Goal: Information Seeking & Learning: Learn about a topic

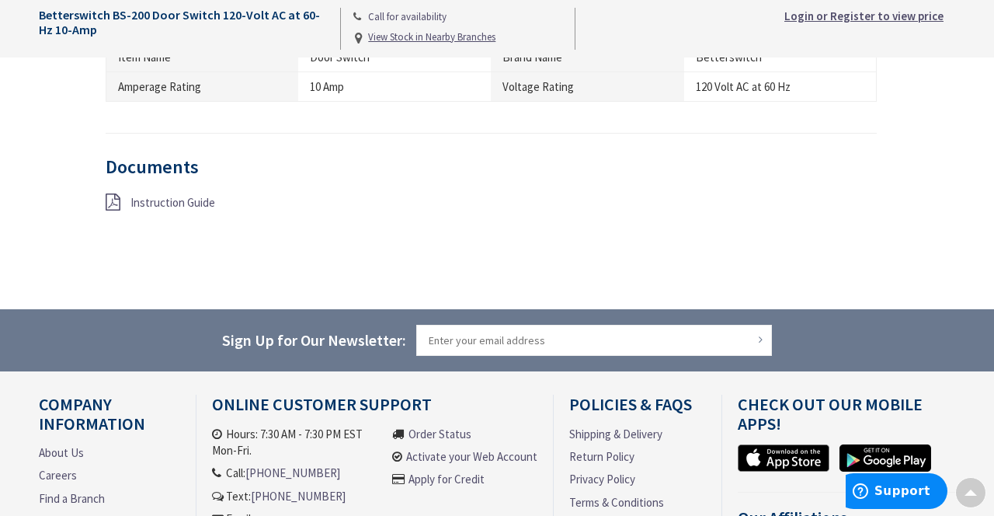
scroll to position [929, 0]
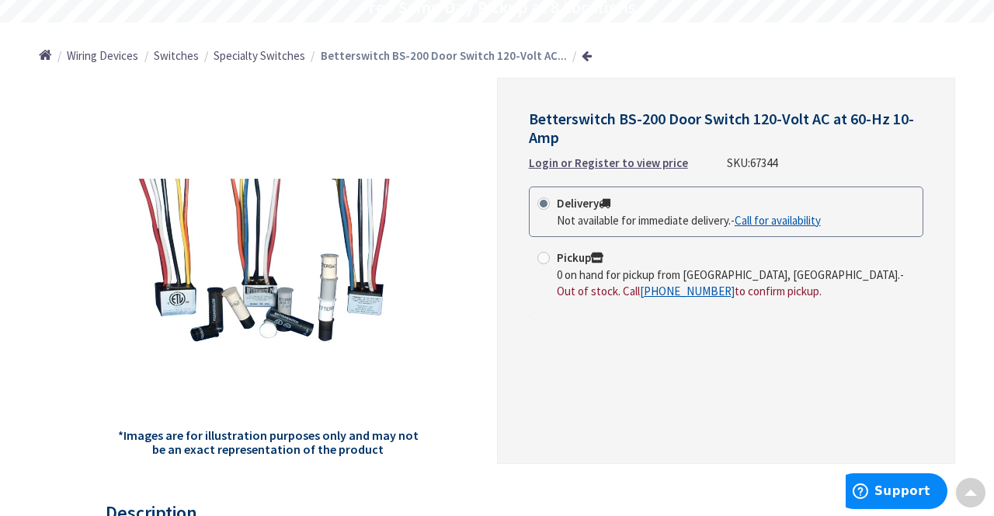
scroll to position [151, 0]
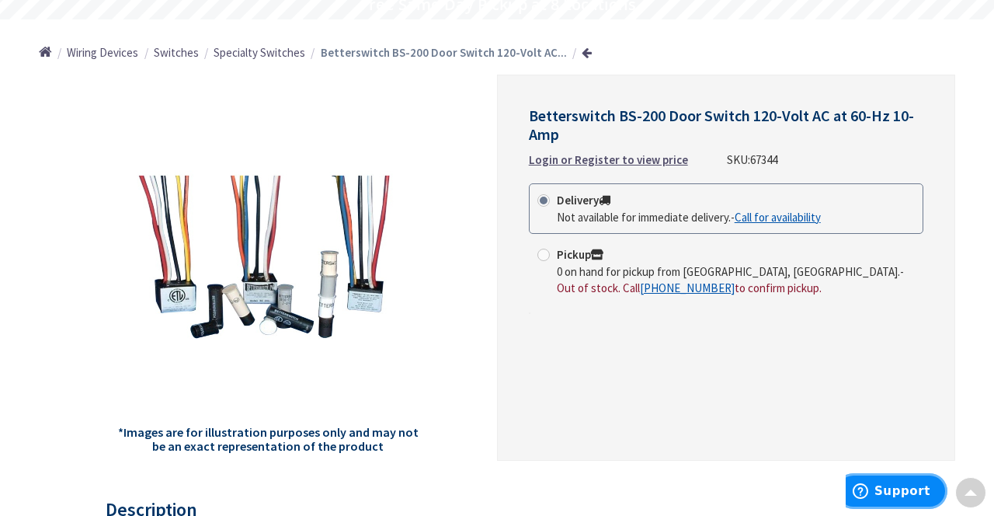
click at [933, 507] on button "Support" at bounding box center [891, 491] width 112 height 36
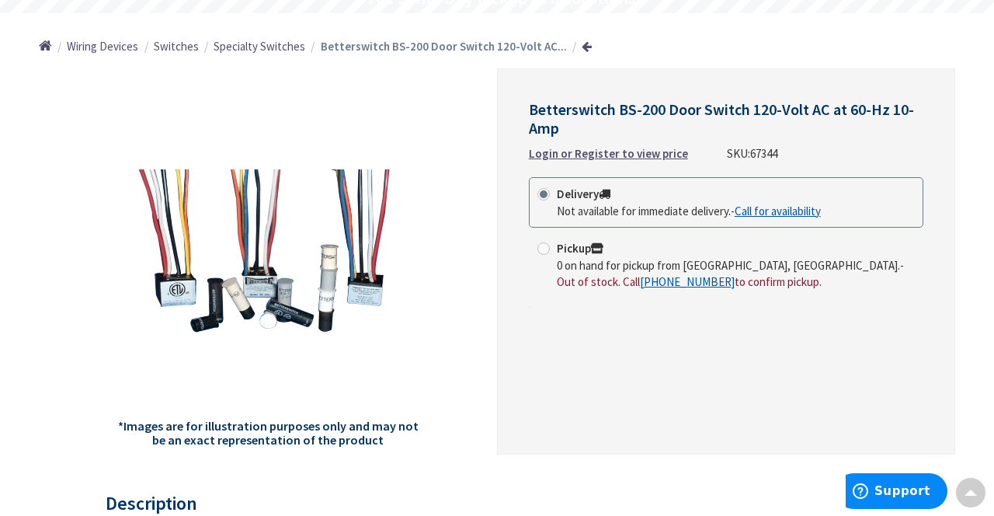
scroll to position [157, 0]
